Goal: Browse casually

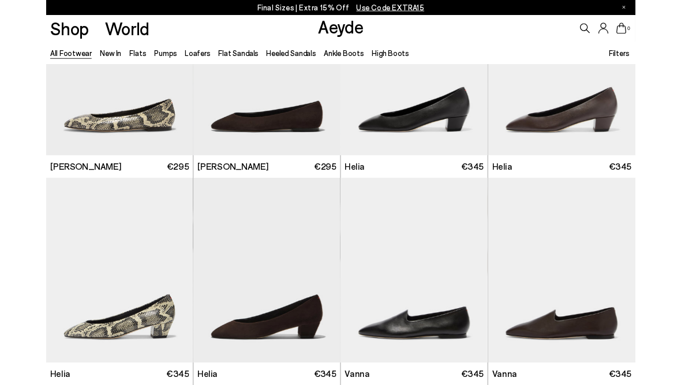
scroll to position [2025, 0]
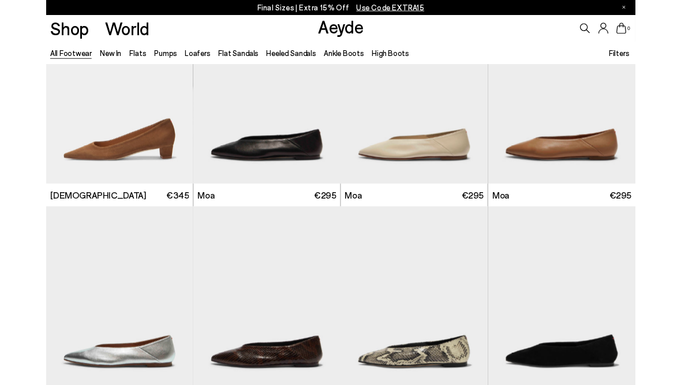
scroll to position [5345, 0]
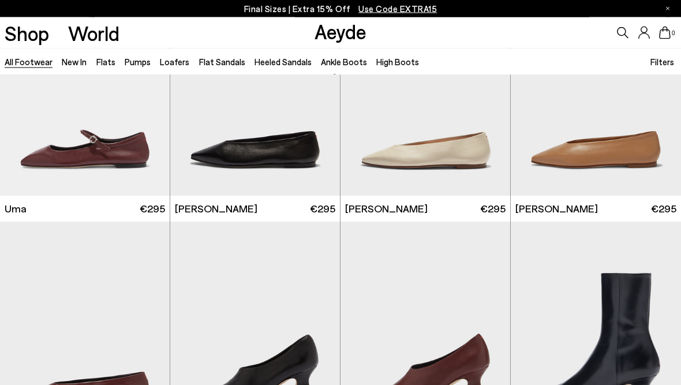
scroll to position [7517, 0]
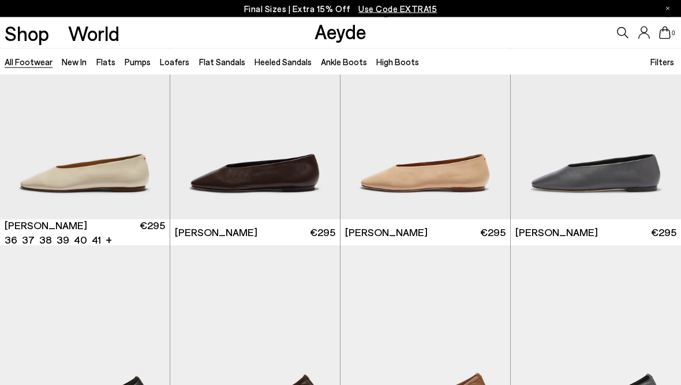
scroll to position [8930, 0]
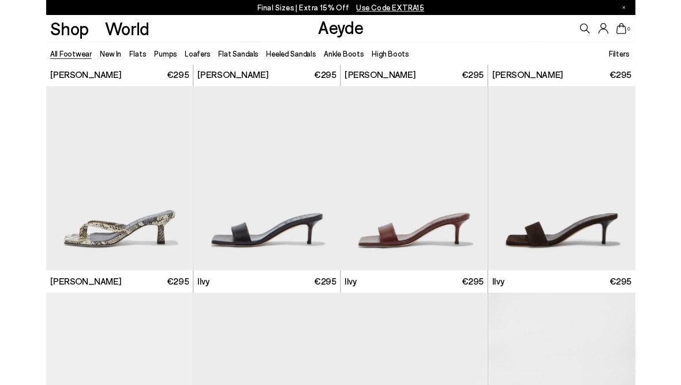
scroll to position [10377, 0]
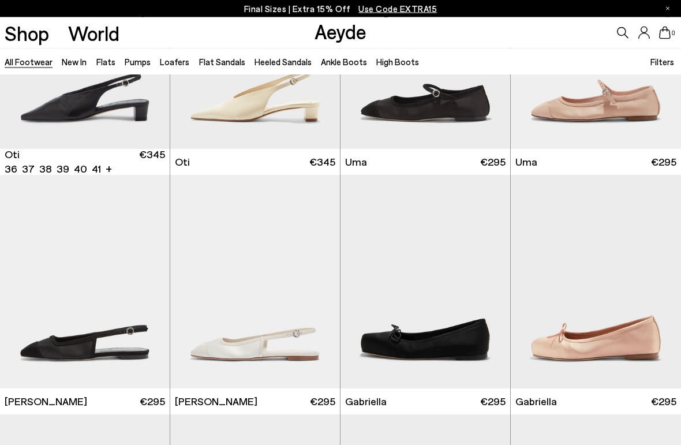
scroll to position [14592, 0]
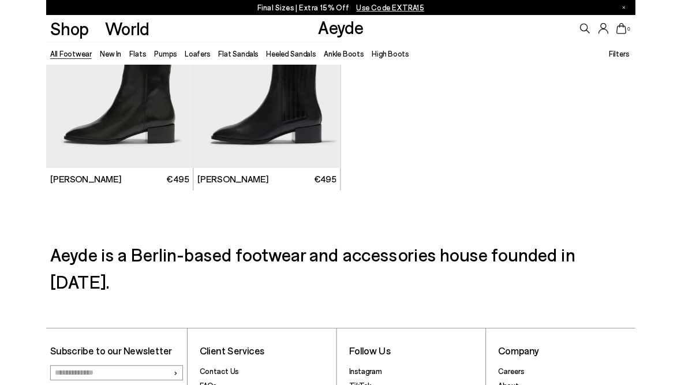
scroll to position [16592, 0]
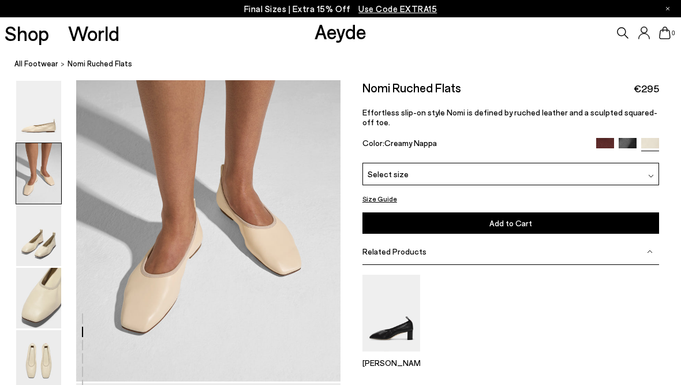
scroll to position [318, 0]
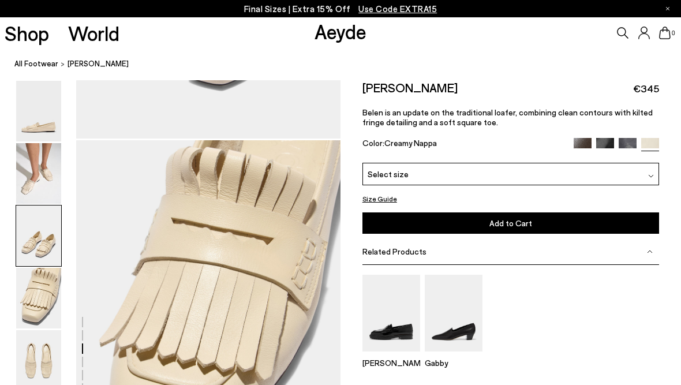
scroll to position [999, 0]
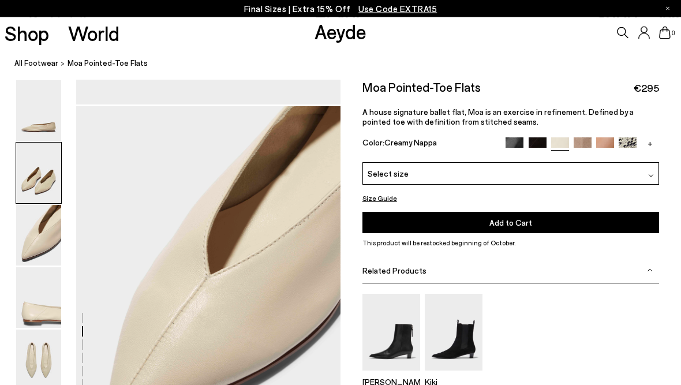
scroll to position [628, 0]
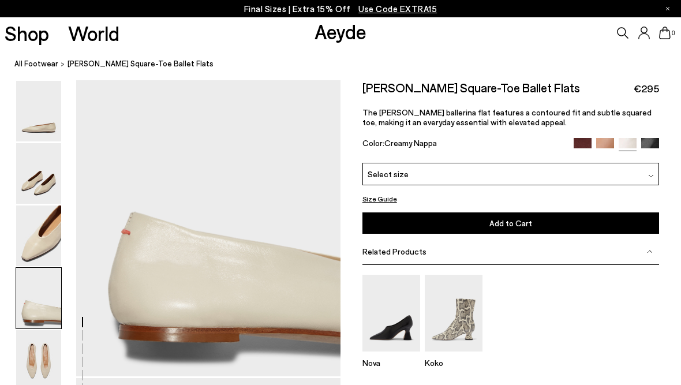
scroll to position [1108, 0]
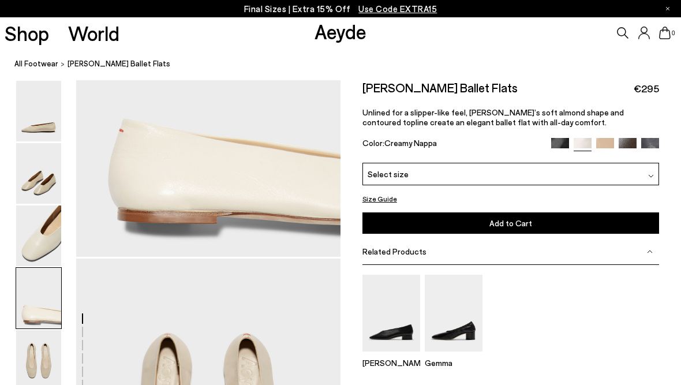
scroll to position [1184, 0]
